Goal: Check status: Check status

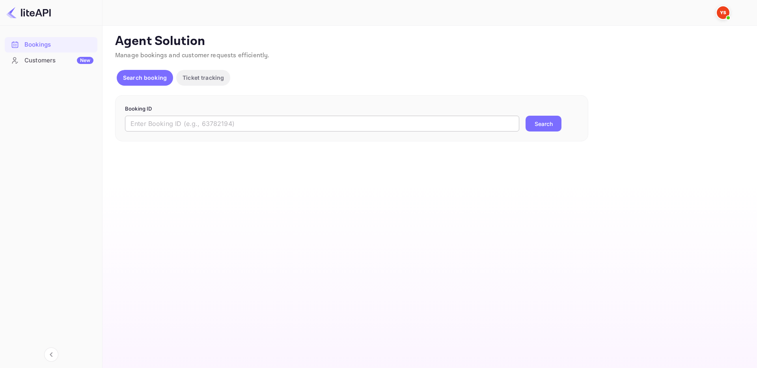
click at [245, 129] on input "text" at bounding box center [322, 124] width 394 height 16
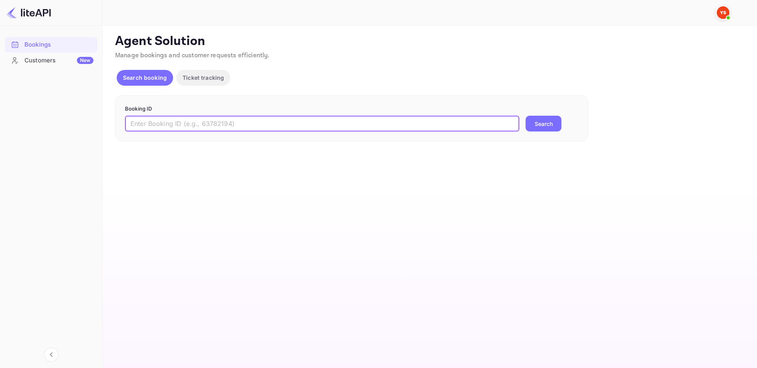
paste input "9347063"
type input "9347063"
click at [548, 120] on button "Search" at bounding box center [544, 124] width 36 height 16
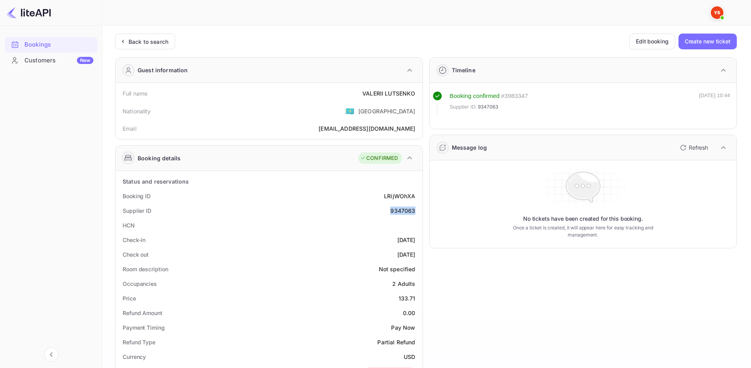
drag, startPoint x: 390, startPoint y: 211, endPoint x: 418, endPoint y: 205, distance: 28.6
click at [418, 211] on div "Supplier ID 9347063" at bounding box center [269, 210] width 301 height 15
copy div "9347063"
drag, startPoint x: 362, startPoint y: 93, endPoint x: 417, endPoint y: 94, distance: 54.4
click at [417, 94] on div "Full name [PERSON_NAME]" at bounding box center [269, 93] width 301 height 15
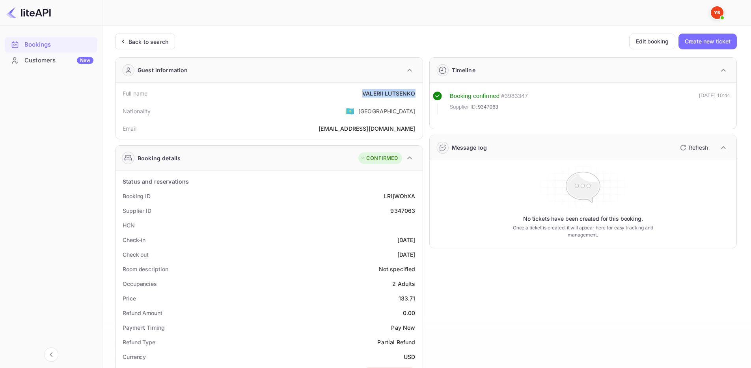
copy div "[PERSON_NAME]"
drag, startPoint x: 395, startPoint y: 297, endPoint x: 418, endPoint y: 300, distance: 23.5
click at [418, 300] on div "Price 133.71" at bounding box center [269, 298] width 301 height 15
copy div "133.71"
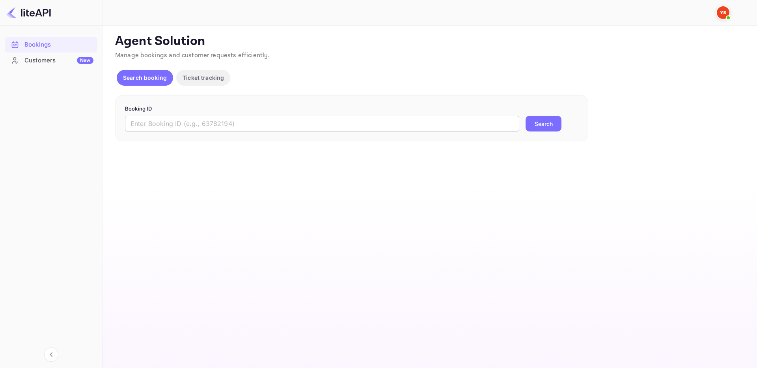
click at [383, 129] on input "text" at bounding box center [322, 124] width 394 height 16
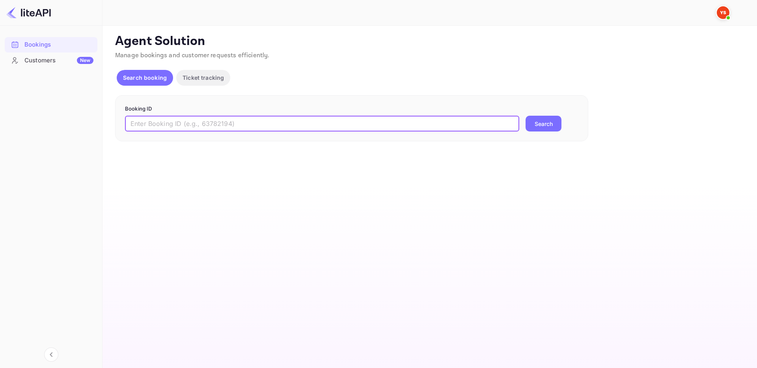
paste input "9224683"
type input "9224683"
click at [548, 123] on button "Search" at bounding box center [544, 124] width 36 height 16
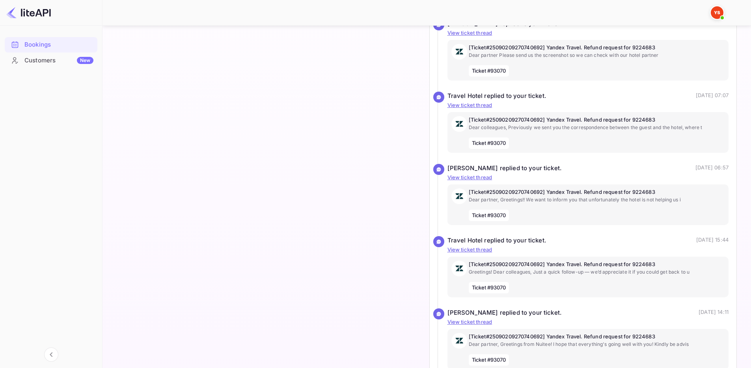
scroll to position [979, 0]
